Goal: Information Seeking & Learning: Learn about a topic

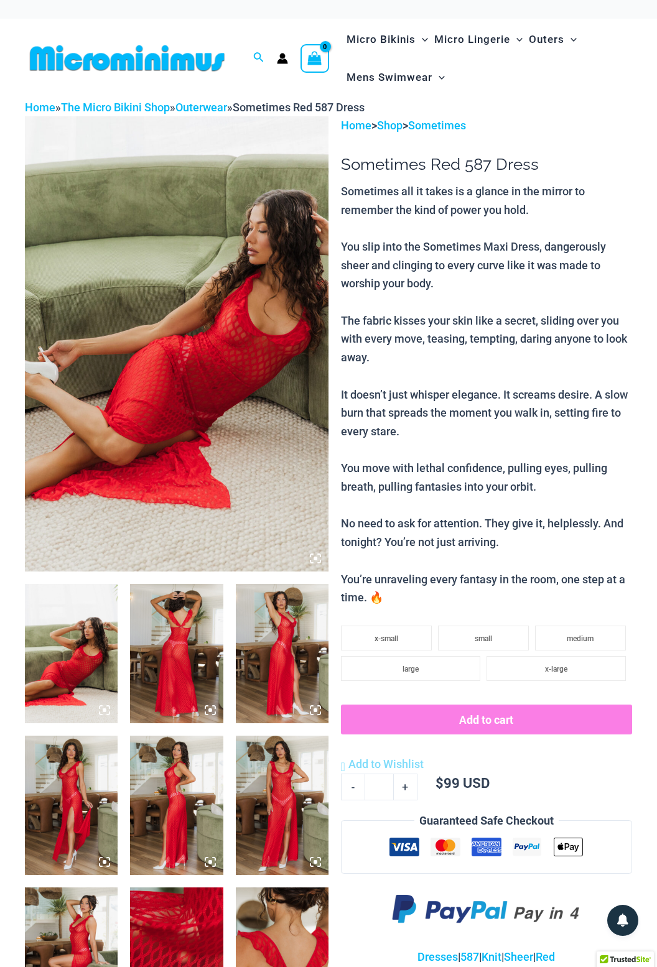
click at [219, 363] on img at bounding box center [177, 343] width 304 height 455
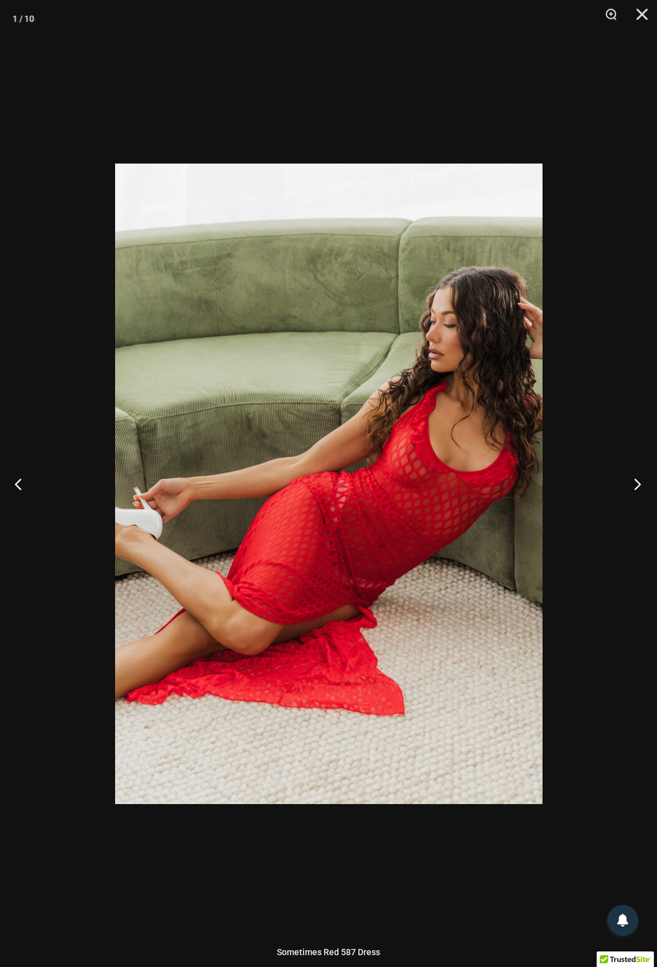
click at [523, 483] on button "Next" at bounding box center [633, 484] width 47 height 62
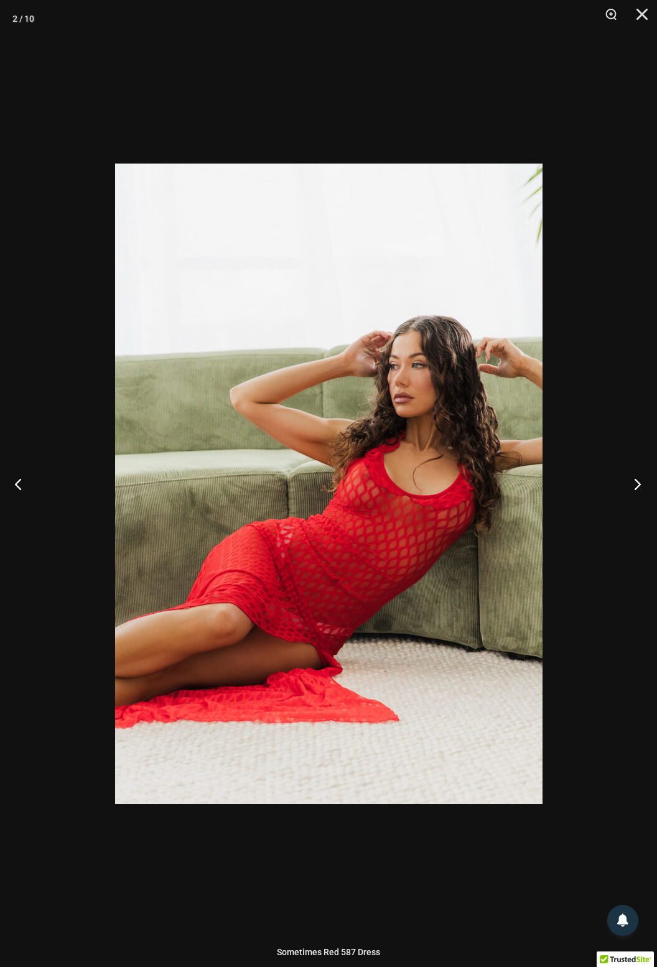
click at [523, 493] on button "Next" at bounding box center [633, 484] width 47 height 62
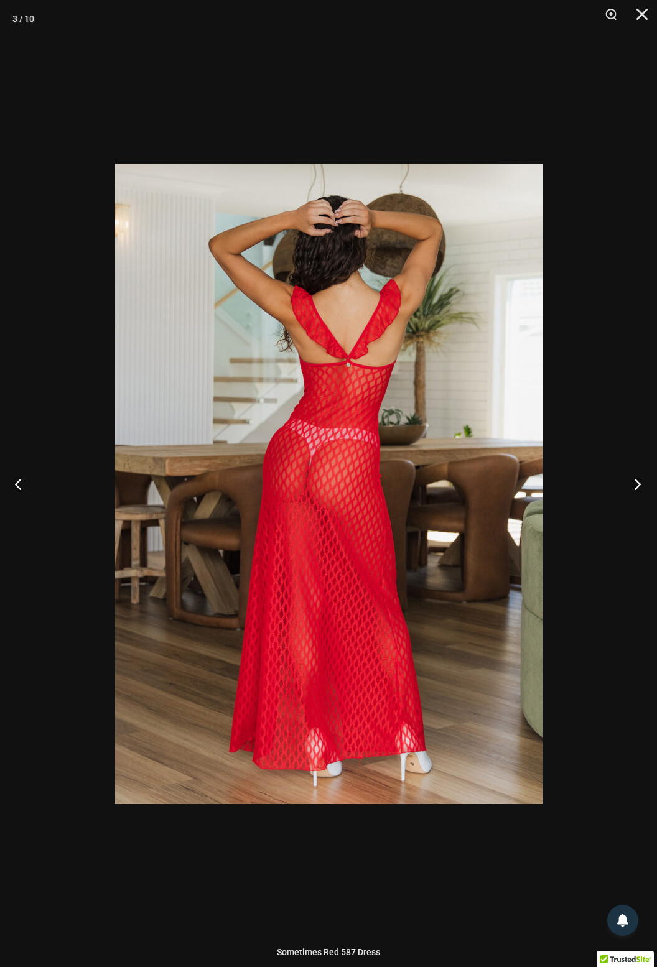
click at [523, 488] on button "Next" at bounding box center [633, 484] width 47 height 62
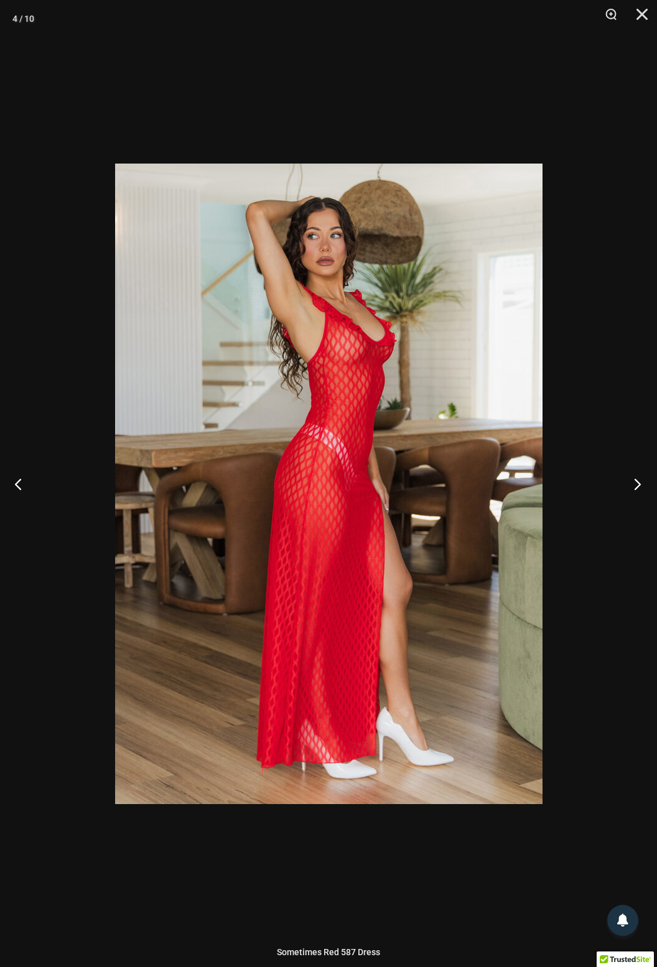
click at [523, 488] on button "Next" at bounding box center [633, 484] width 47 height 62
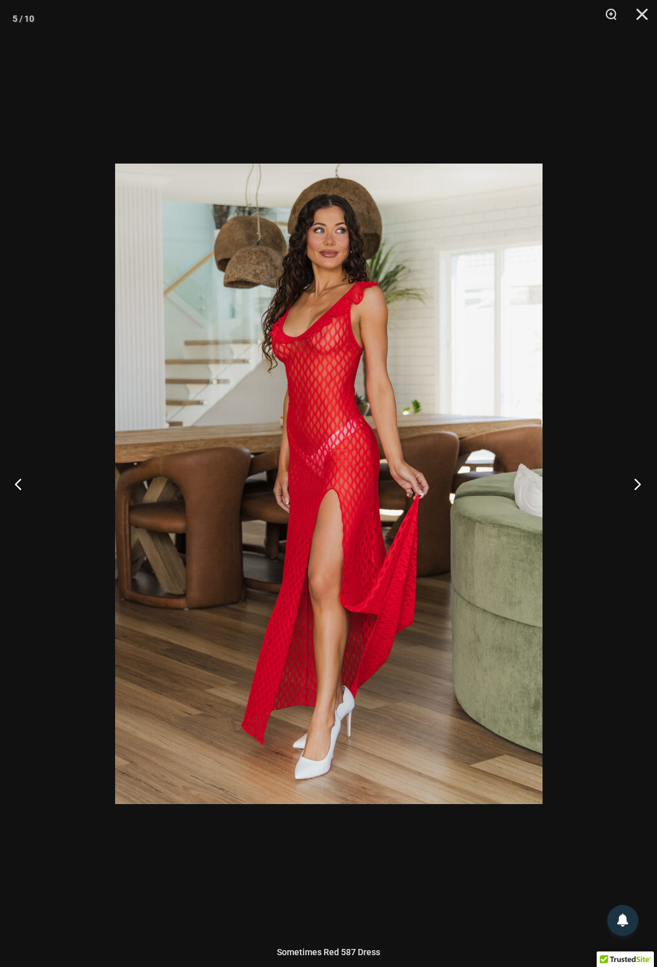
click at [523, 488] on button "Next" at bounding box center [633, 484] width 47 height 62
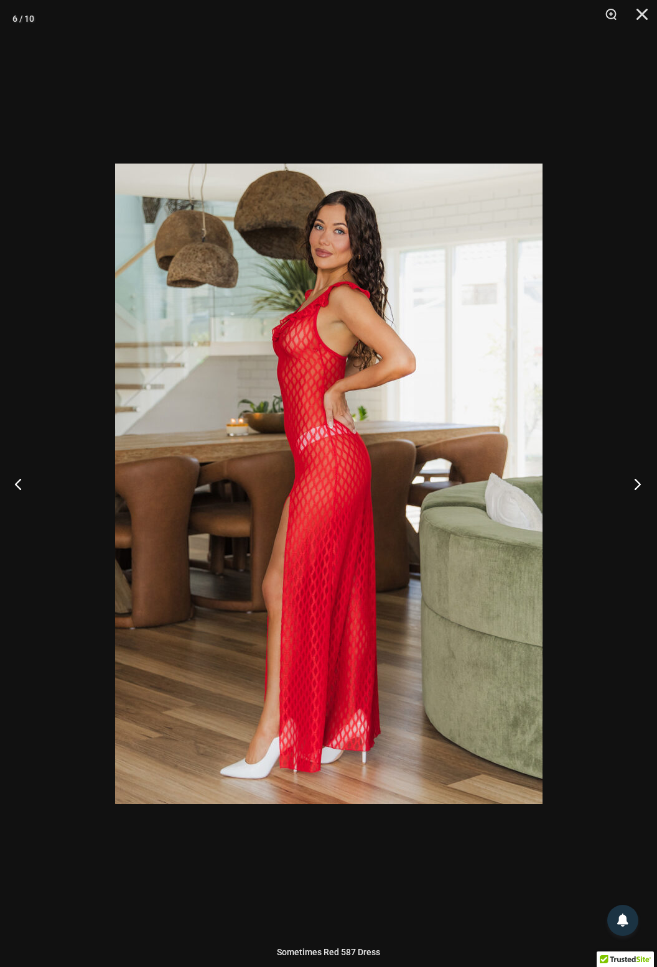
click at [523, 493] on button "Next" at bounding box center [633, 484] width 47 height 62
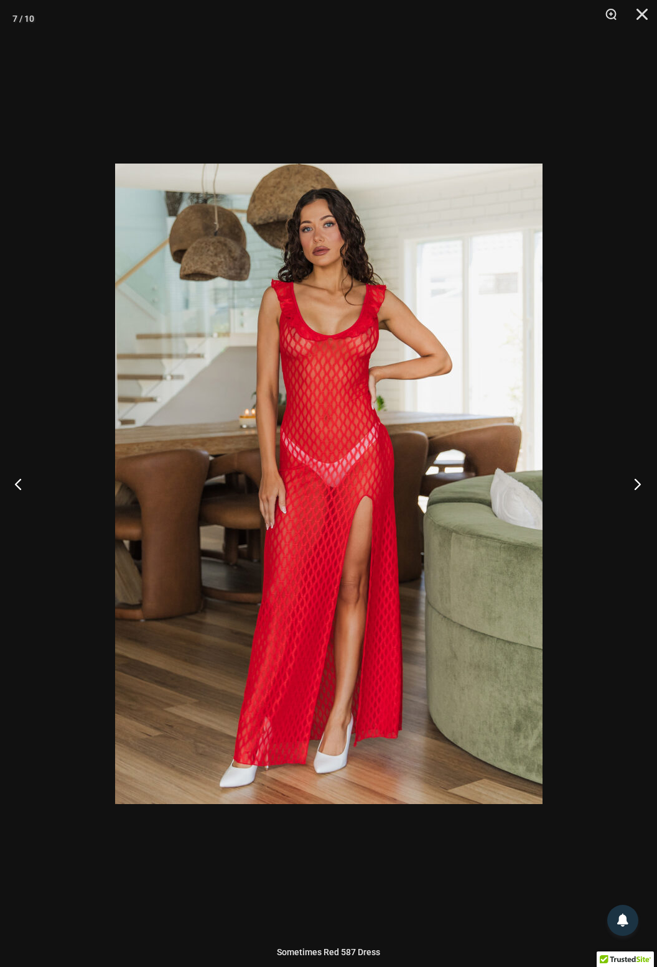
click at [523, 489] on button "Next" at bounding box center [633, 484] width 47 height 62
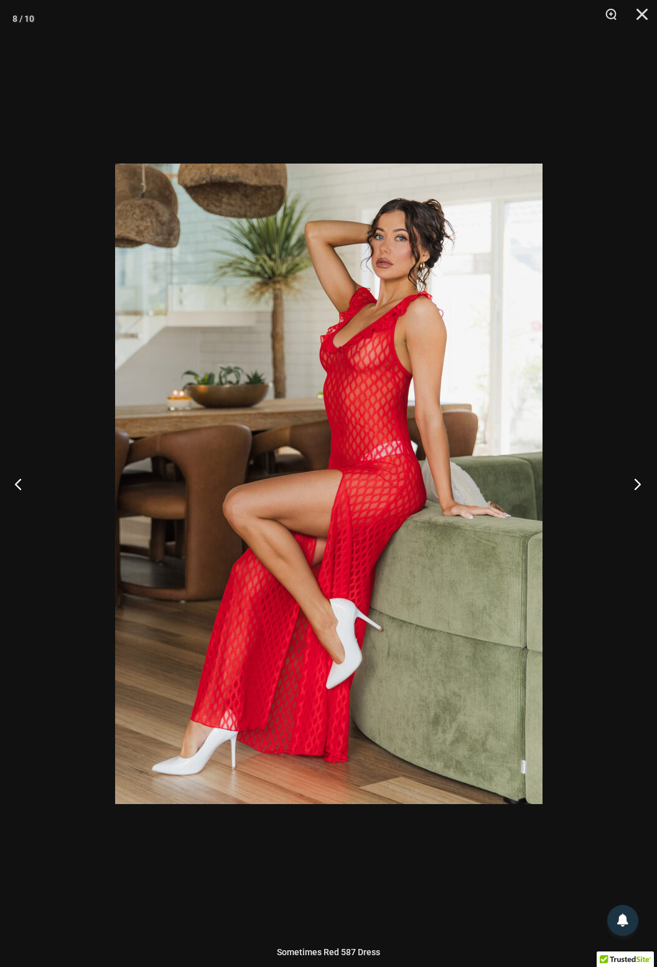
click at [523, 493] on button "Next" at bounding box center [633, 484] width 47 height 62
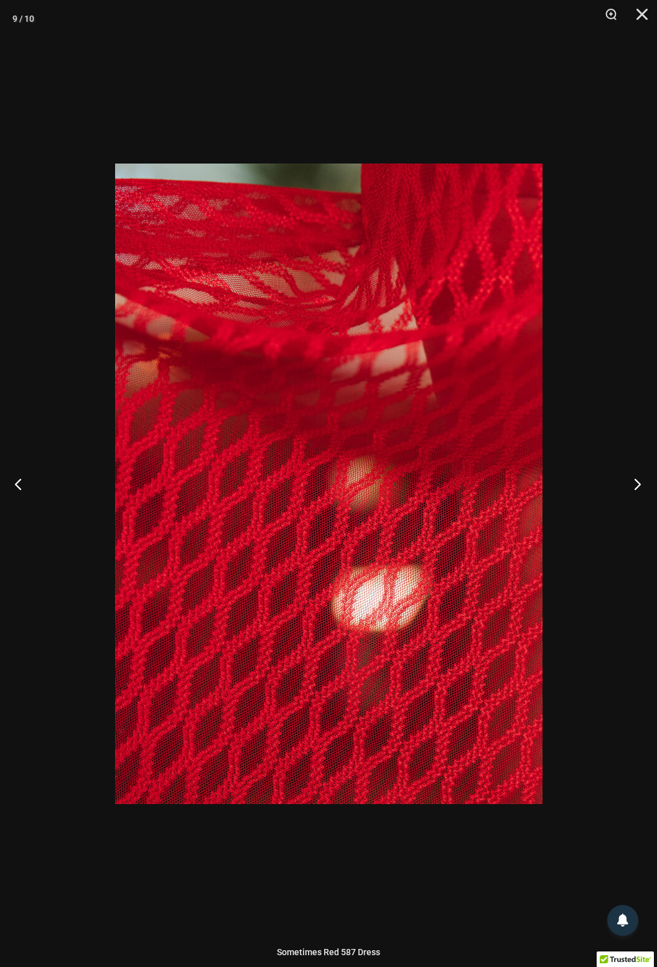
click at [523, 485] on button "Next" at bounding box center [633, 484] width 47 height 62
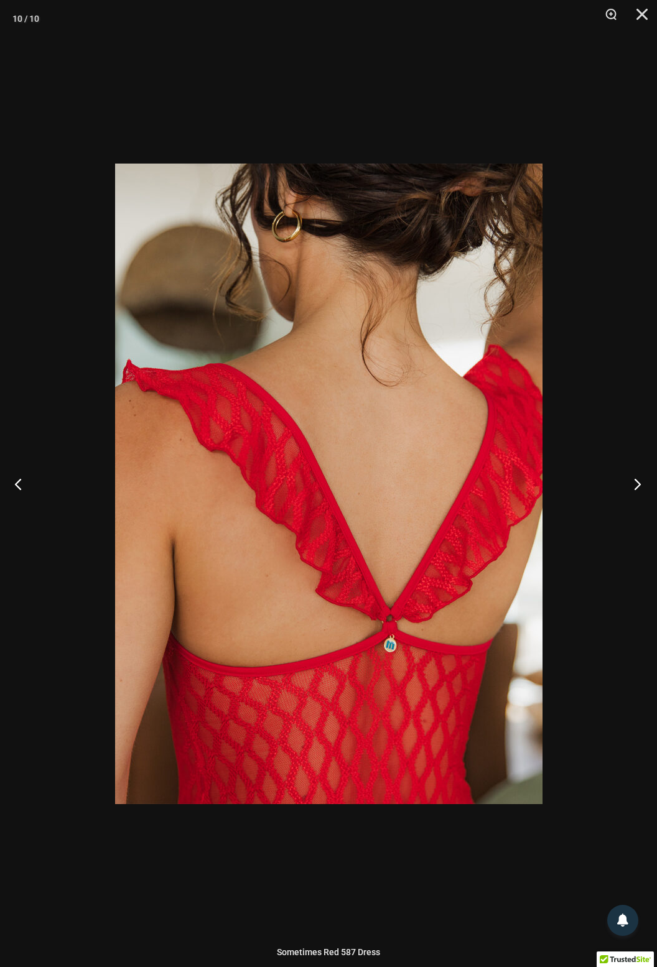
click at [523, 499] on button "Next" at bounding box center [633, 484] width 47 height 62
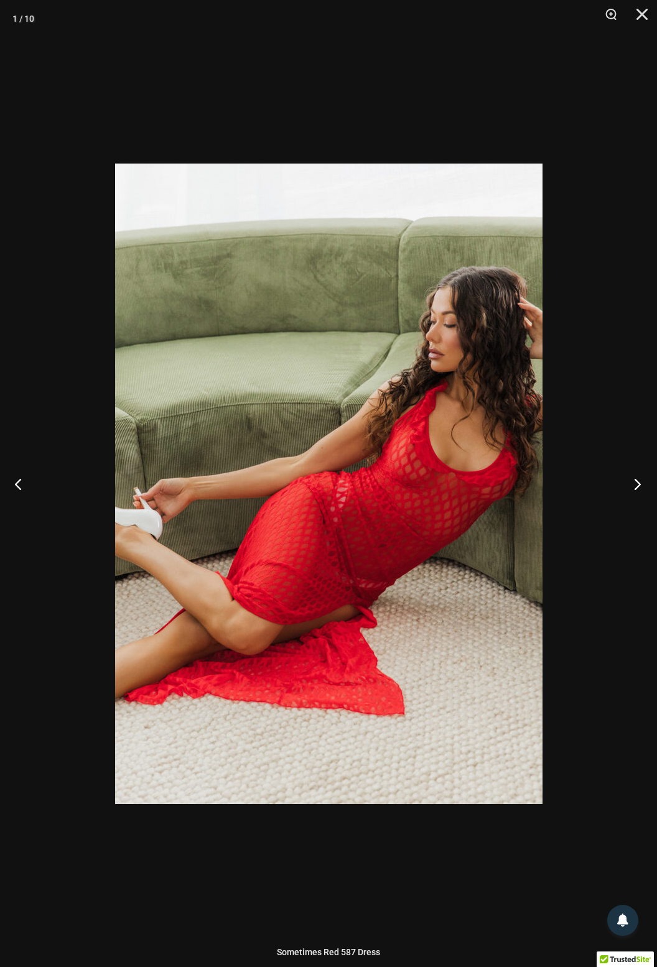
click at [523, 488] on button "Next" at bounding box center [633, 484] width 47 height 62
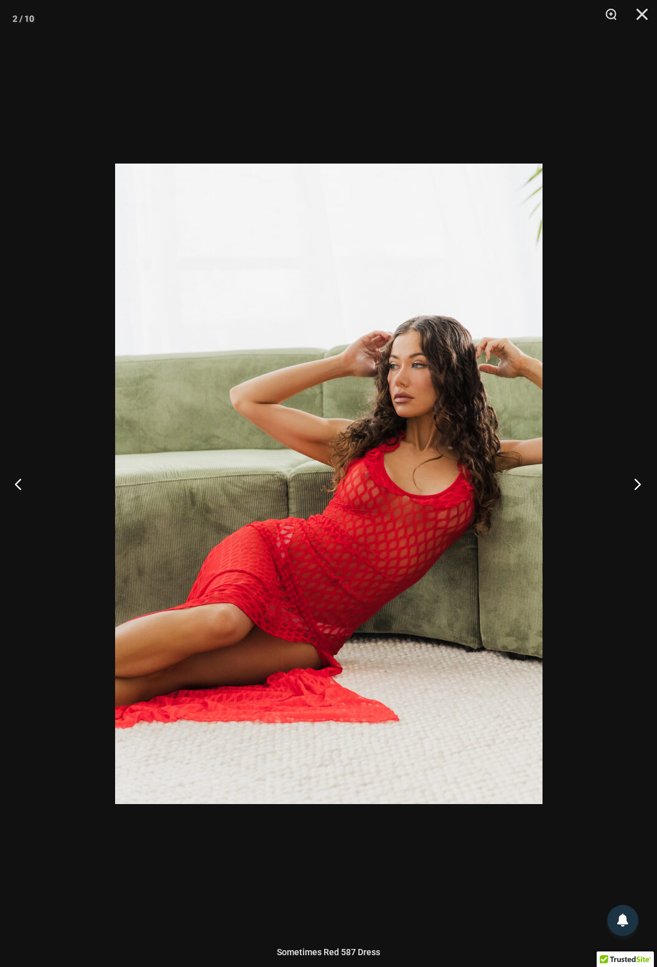
click at [523, 489] on button "Next" at bounding box center [633, 484] width 47 height 62
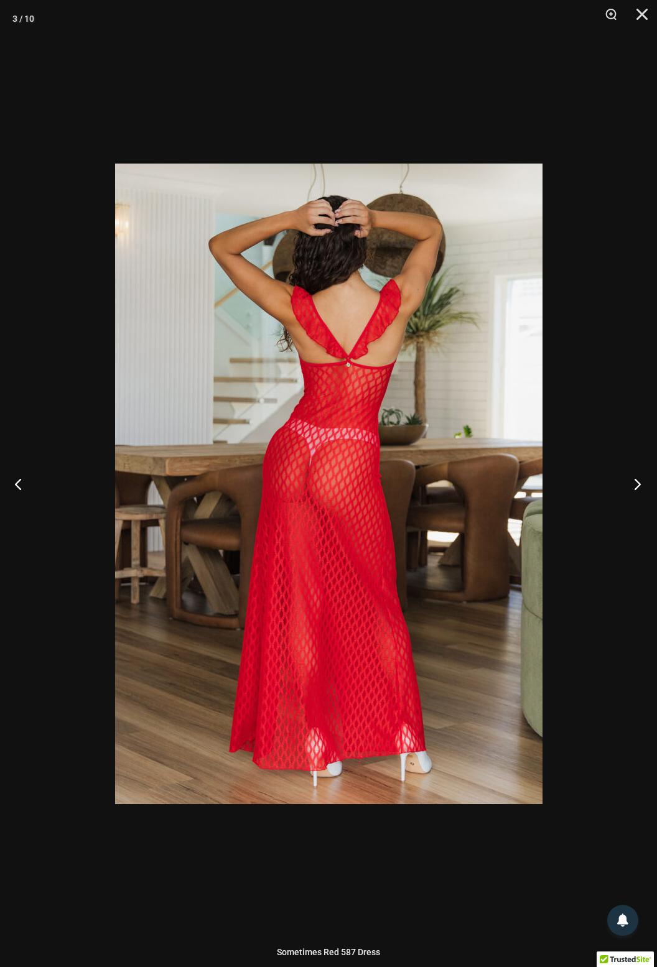
click at [523, 491] on button "Next" at bounding box center [633, 484] width 47 height 62
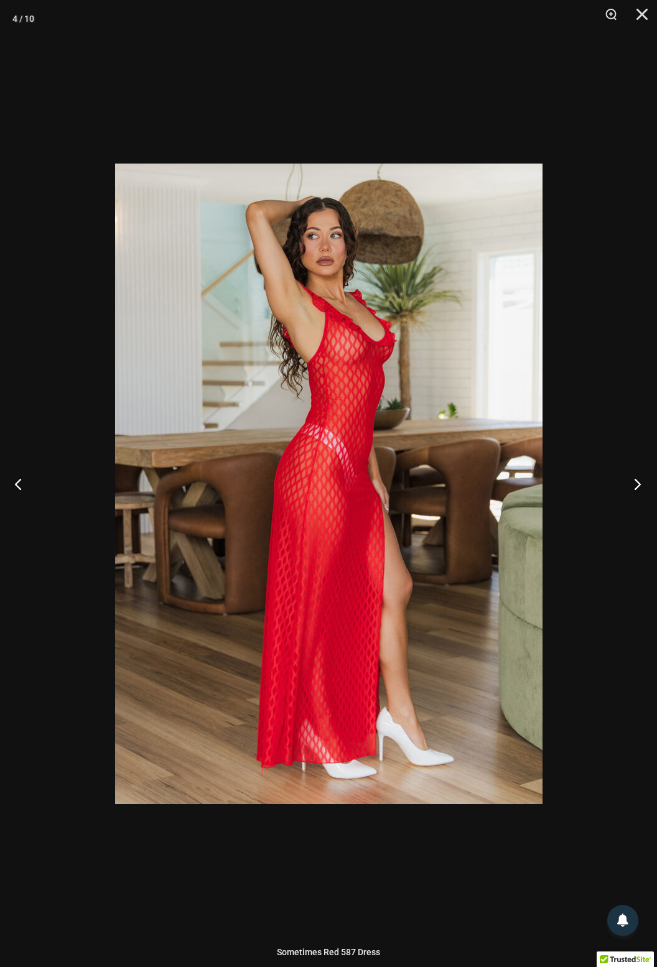
click at [523, 496] on button "Next" at bounding box center [633, 484] width 47 height 62
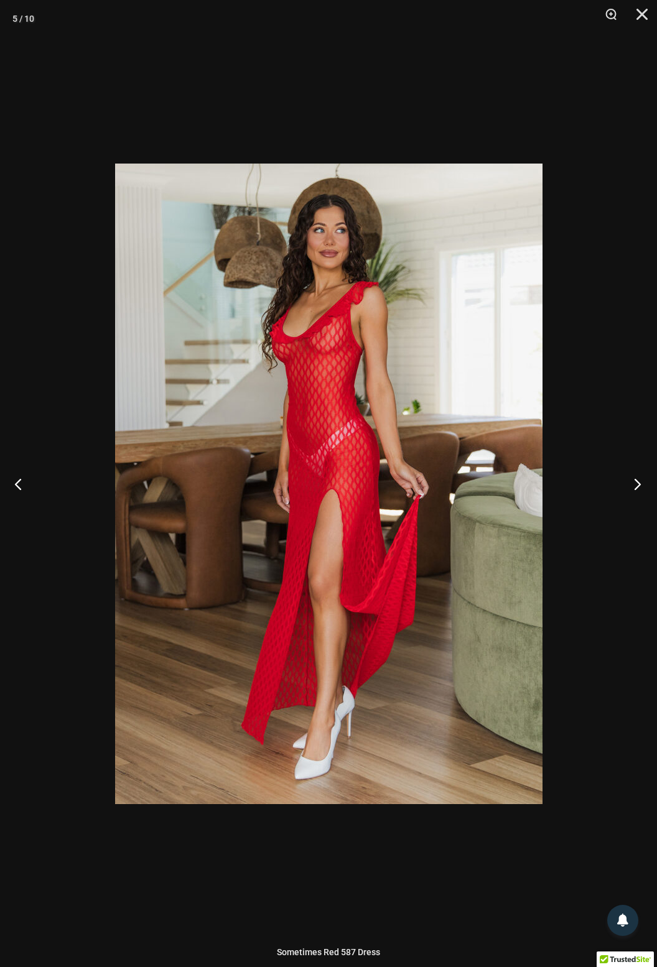
click at [523, 484] on button "Next" at bounding box center [633, 484] width 47 height 62
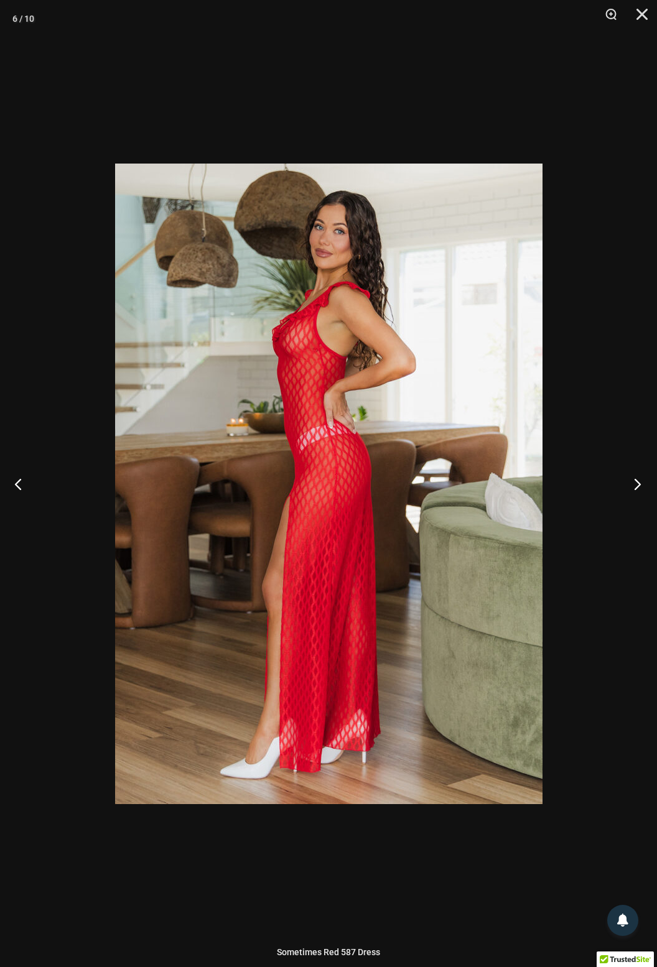
click at [523, 484] on button "Next" at bounding box center [633, 484] width 47 height 62
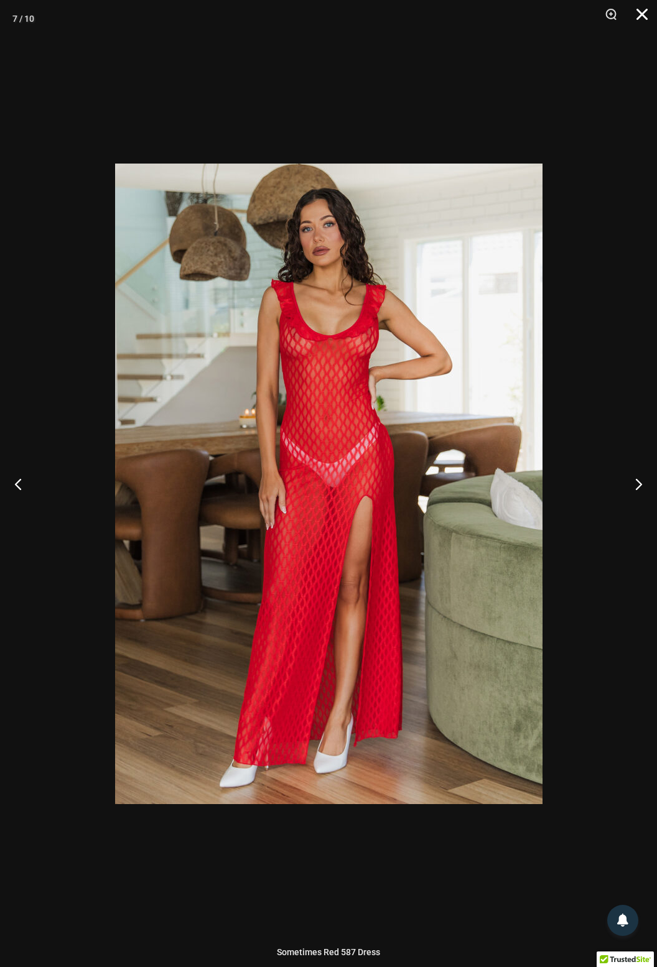
click at [523, 10] on button "Close" at bounding box center [637, 18] width 31 height 37
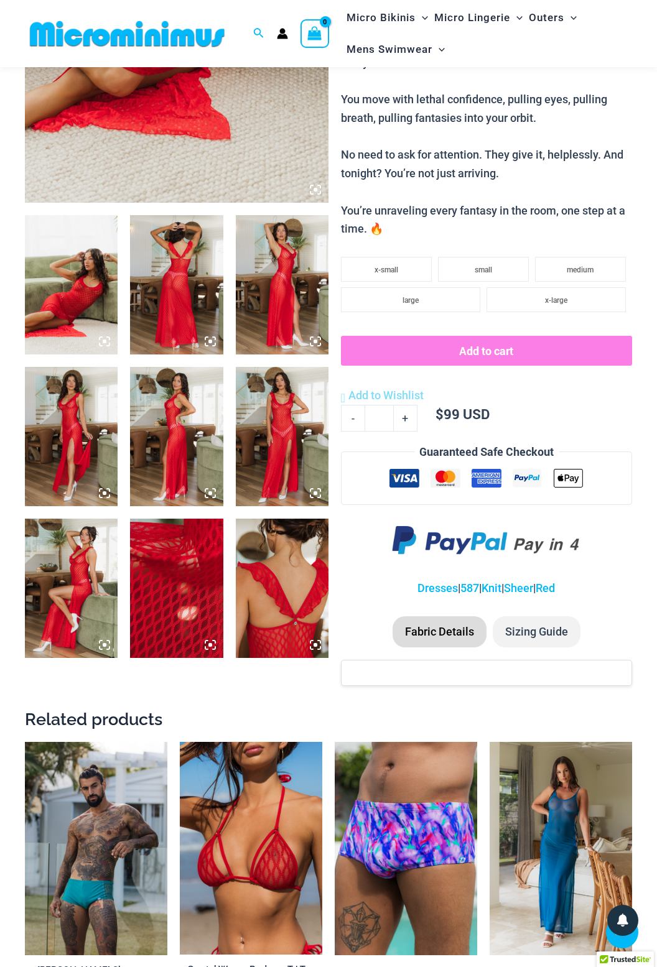
scroll to position [481, 0]
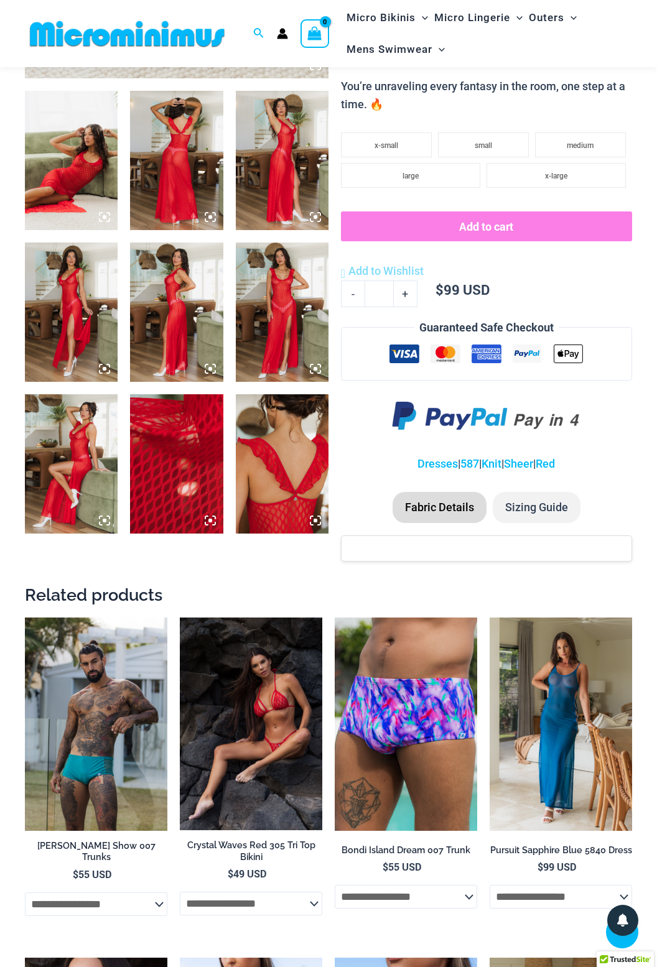
click at [254, 572] on img at bounding box center [251, 724] width 142 height 213
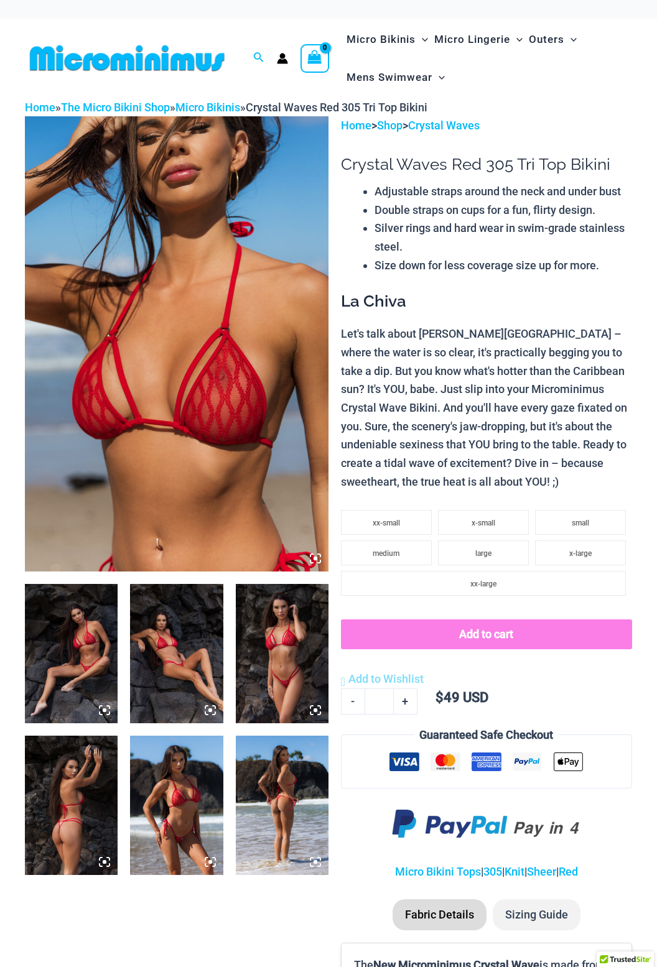
click at [210, 364] on img at bounding box center [177, 343] width 304 height 455
click at [222, 427] on img at bounding box center [177, 343] width 304 height 455
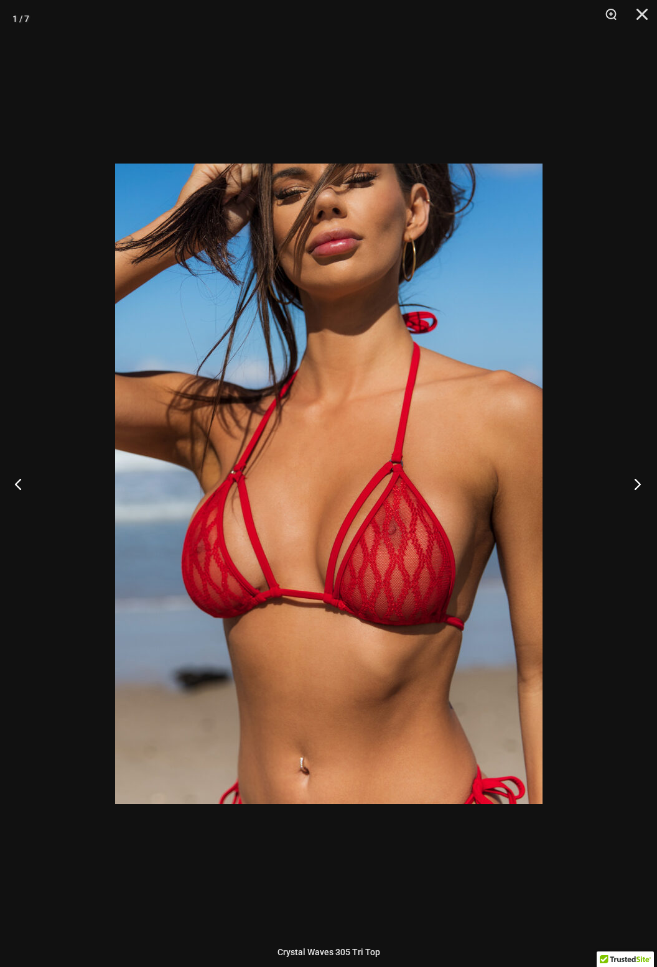
click at [637, 484] on button "Next" at bounding box center [633, 484] width 47 height 62
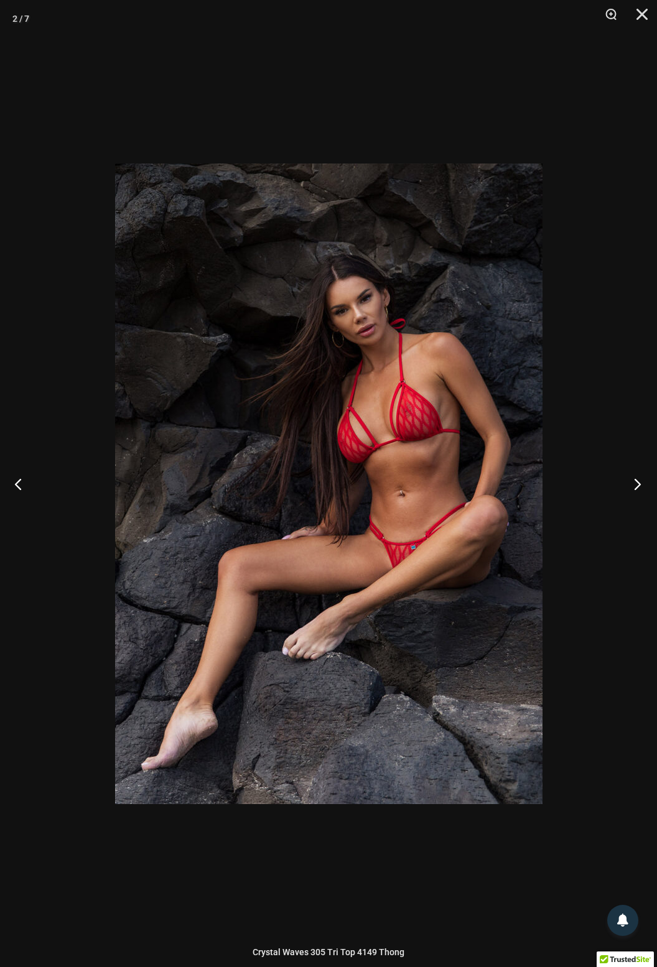
click at [632, 481] on button "Next" at bounding box center [633, 484] width 47 height 62
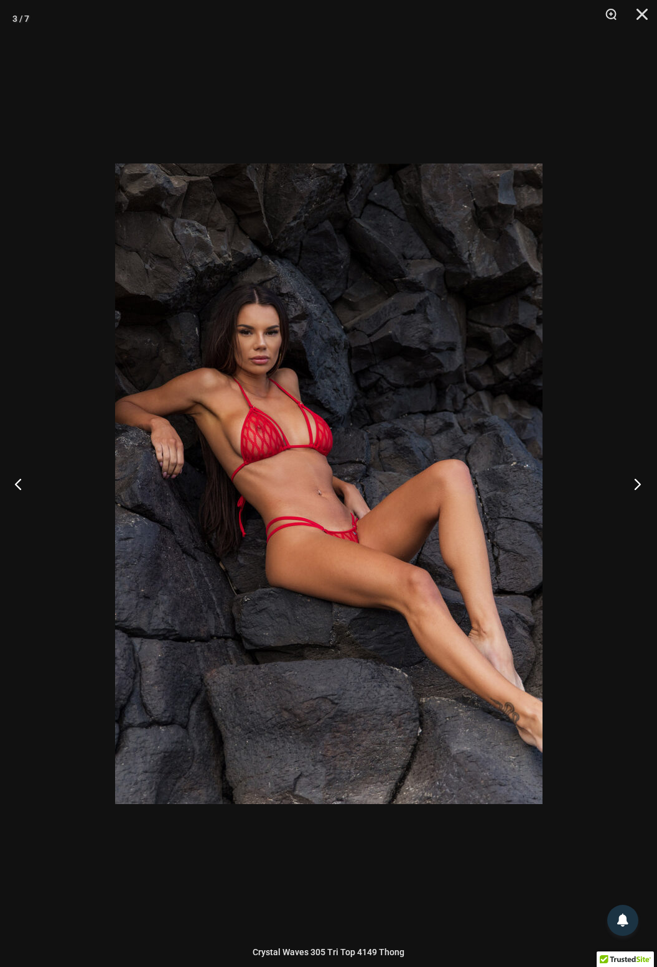
click at [635, 485] on button "Next" at bounding box center [633, 484] width 47 height 62
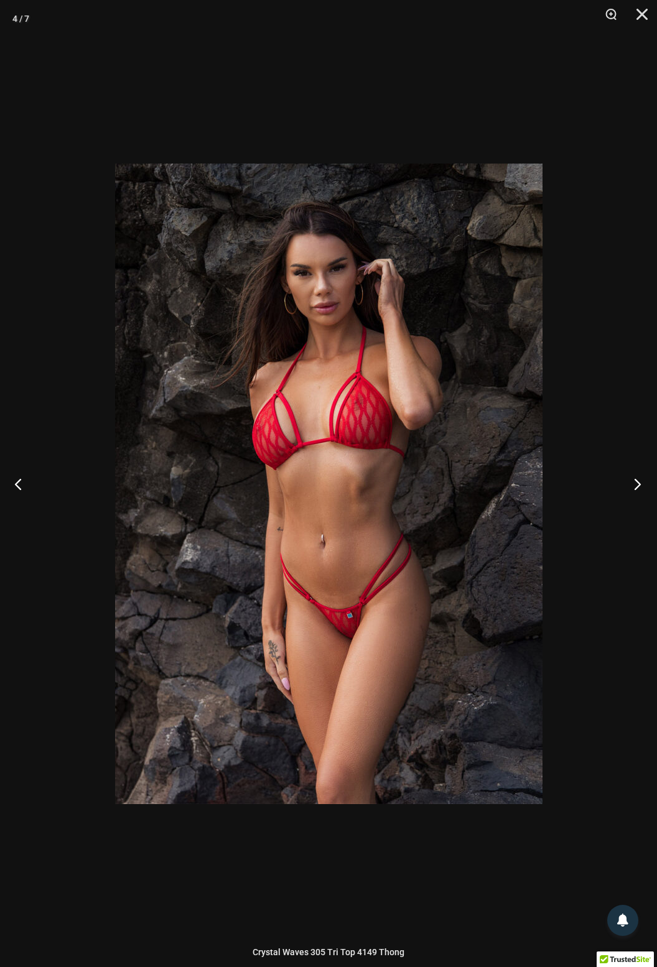
click at [639, 488] on button "Next" at bounding box center [633, 484] width 47 height 62
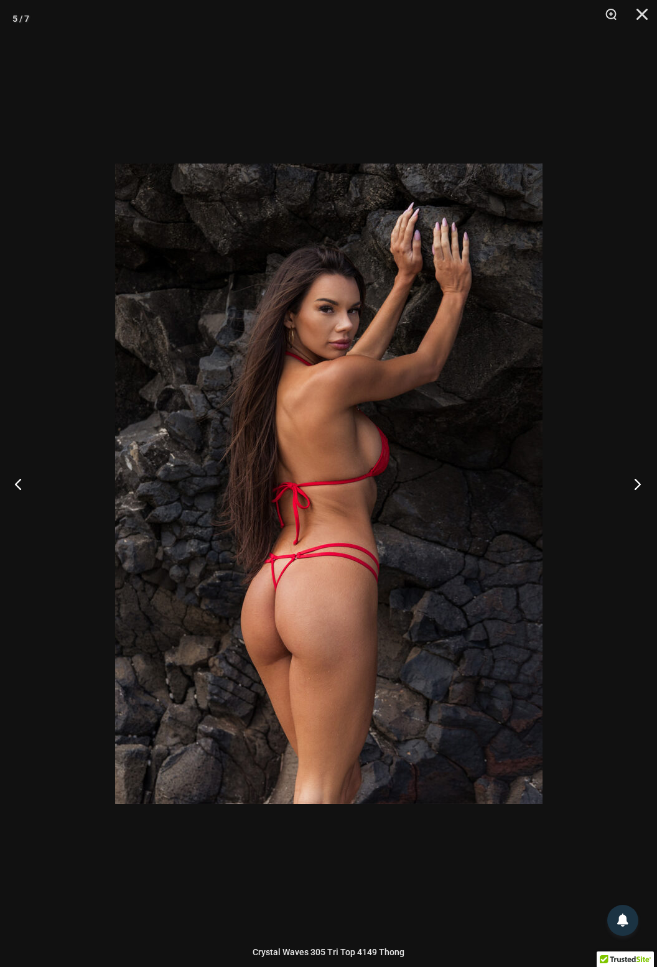
click at [630, 484] on button "Next" at bounding box center [633, 484] width 47 height 62
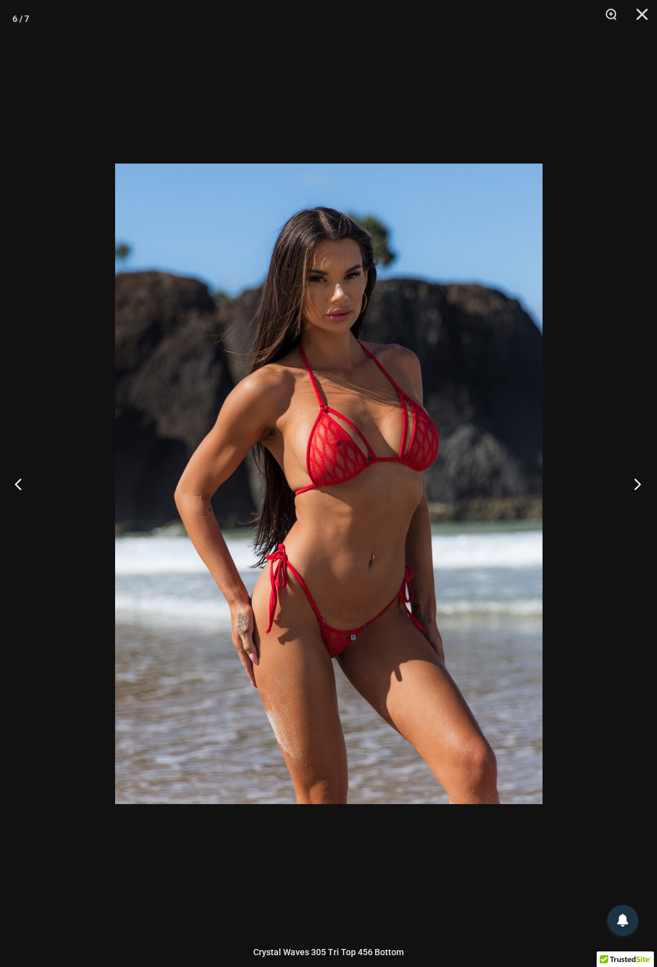
click at [634, 483] on button "Next" at bounding box center [633, 484] width 47 height 62
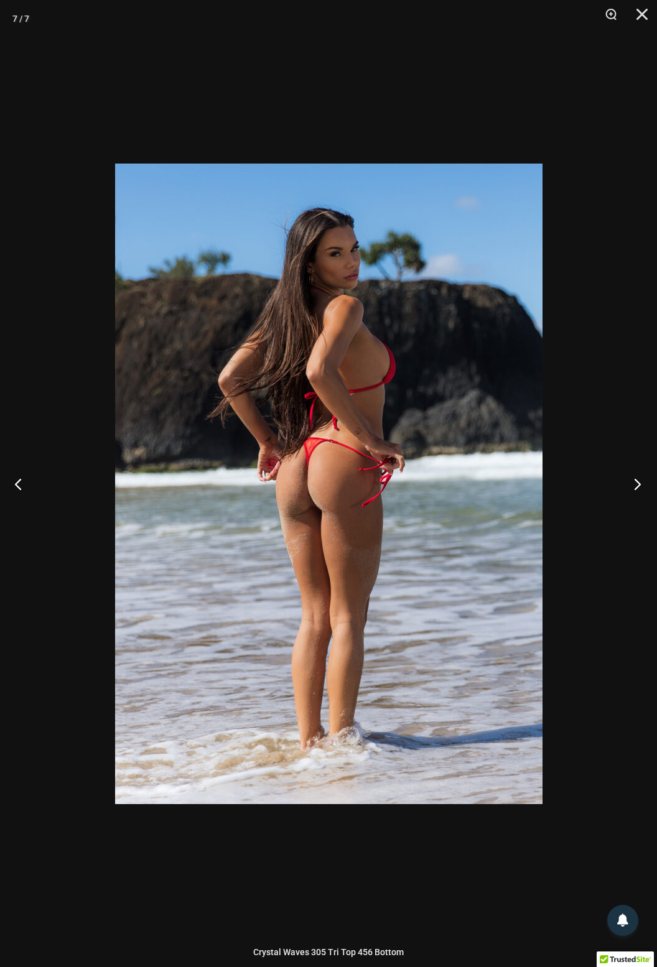
click at [633, 488] on button "Next" at bounding box center [633, 484] width 47 height 62
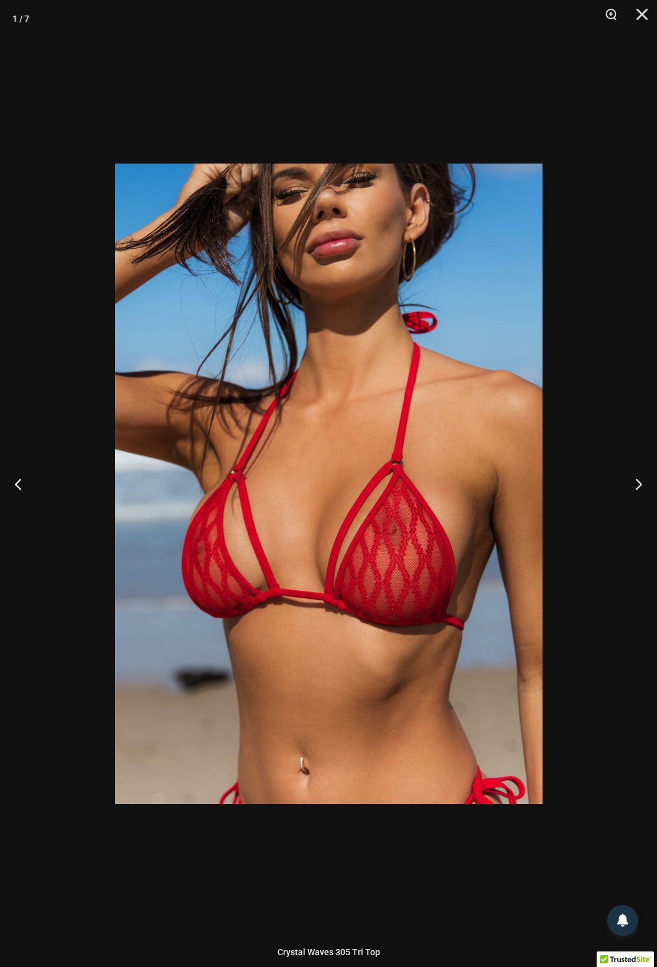
click at [601, 411] on div at bounding box center [328, 483] width 657 height 967
click at [598, 727] on div at bounding box center [328, 483] width 657 height 967
click at [591, 658] on div at bounding box center [328, 483] width 657 height 967
click at [590, 638] on div at bounding box center [328, 483] width 657 height 967
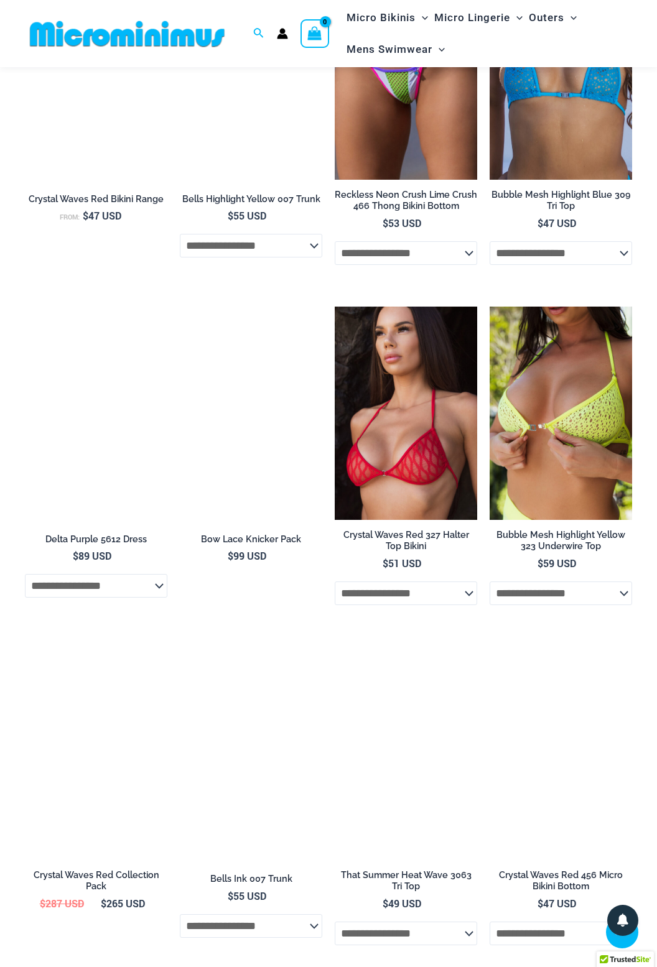
scroll to position [1812, 0]
